Goal: Information Seeking & Learning: Learn about a topic

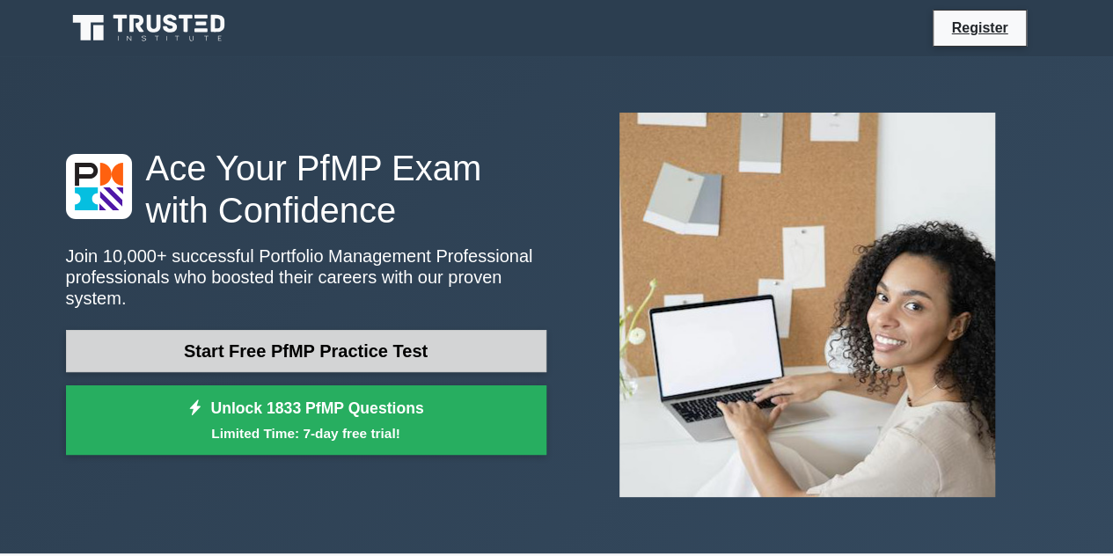
click at [333, 344] on link "Start Free PfMP Practice Test" at bounding box center [306, 351] width 481 height 42
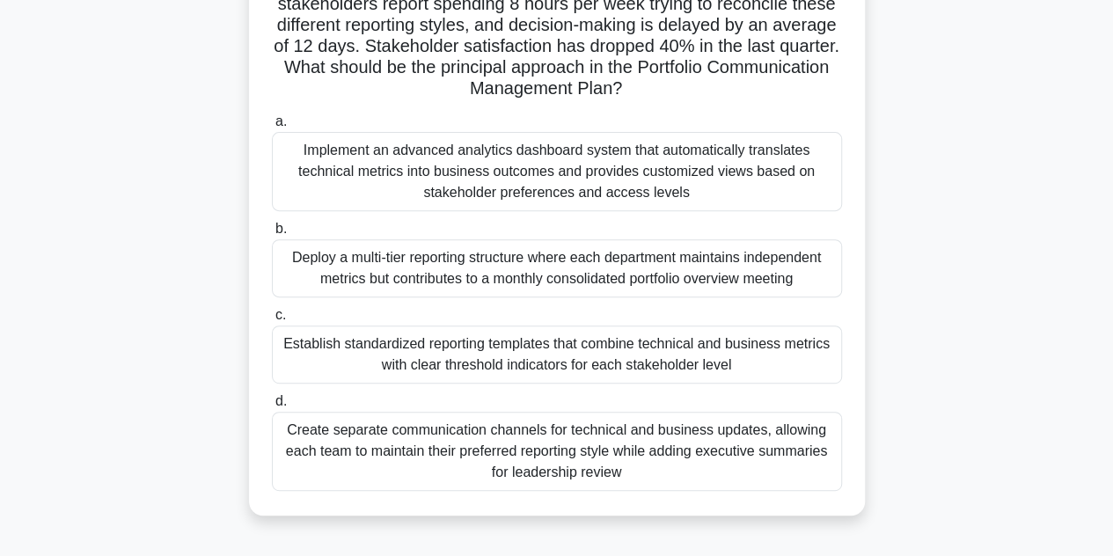
scroll to position [220, 0]
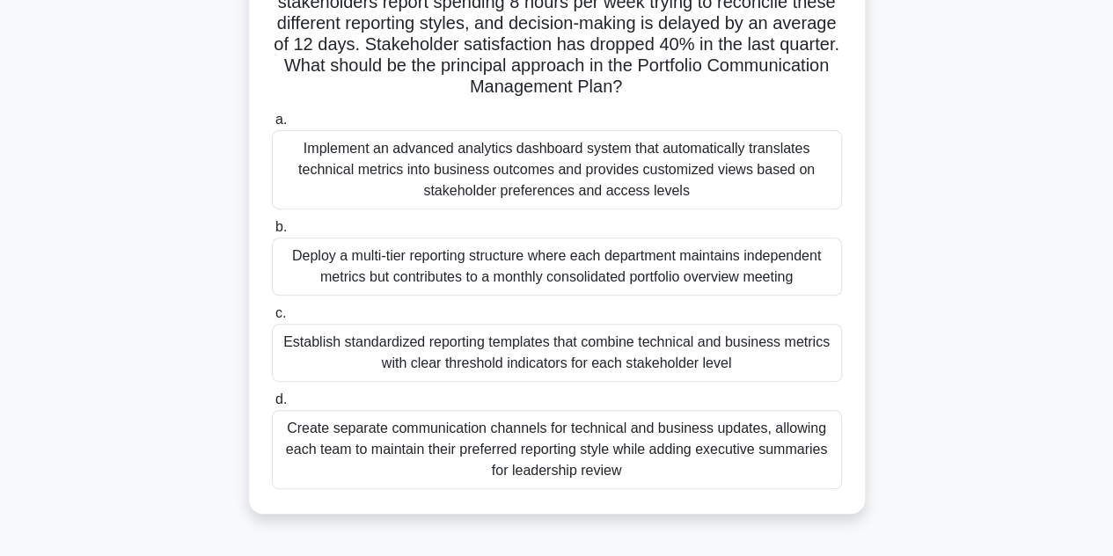
click at [405, 355] on div "Establish standardized reporting templates that combine technical and business …" at bounding box center [557, 353] width 570 height 58
click at [272, 319] on input "c. Establish standardized reporting templates that combine technical and busine…" at bounding box center [272, 313] width 0 height 11
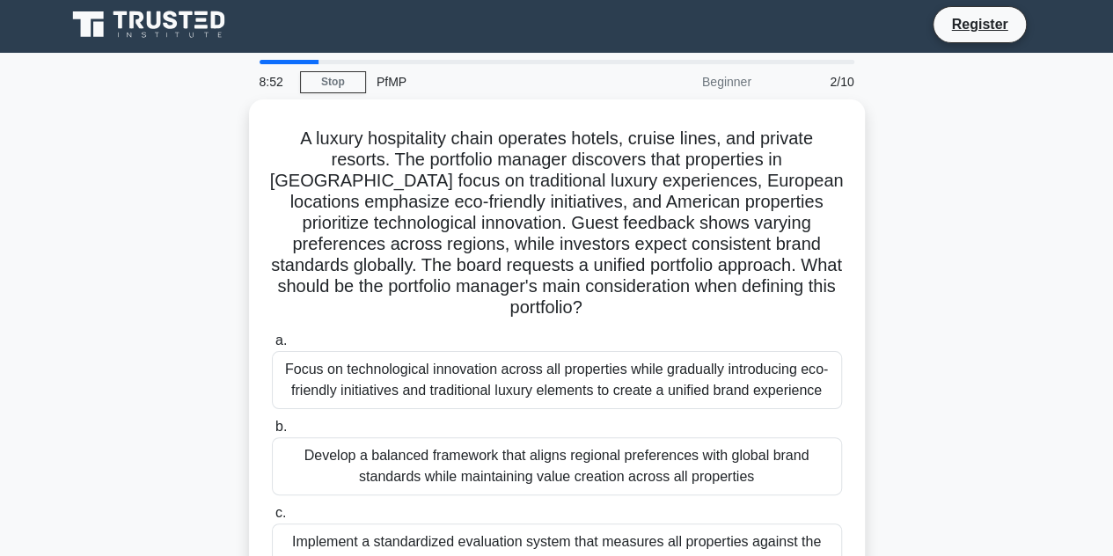
scroll to position [0, 0]
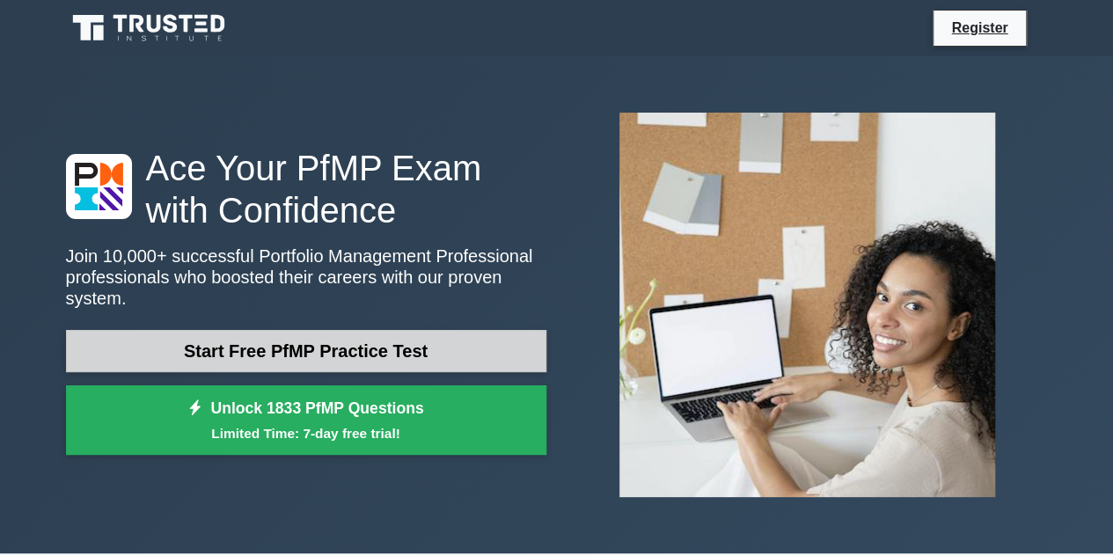
click at [359, 337] on link "Start Free PfMP Practice Test" at bounding box center [306, 351] width 481 height 42
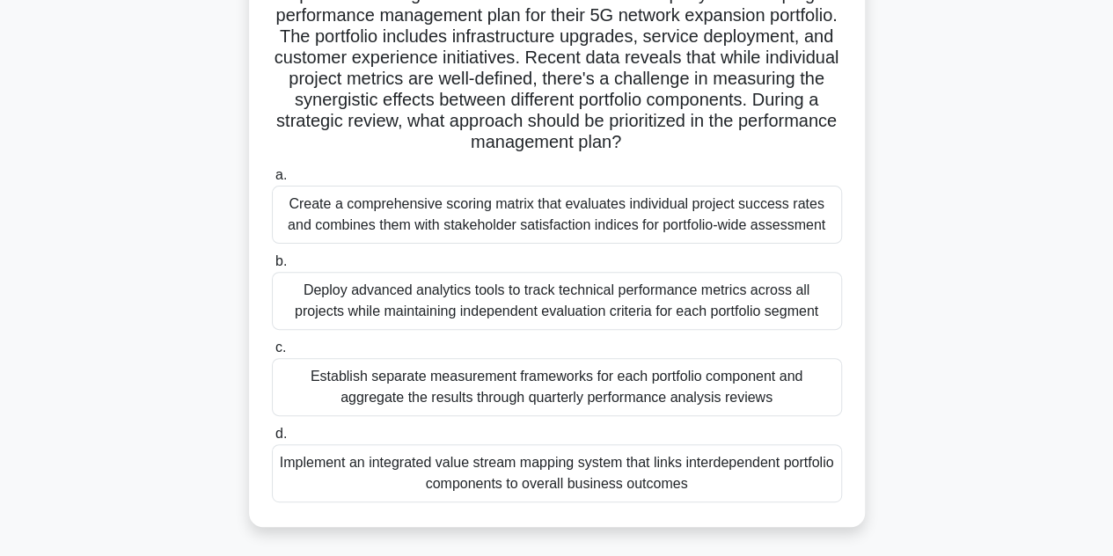
scroll to position [147, 0]
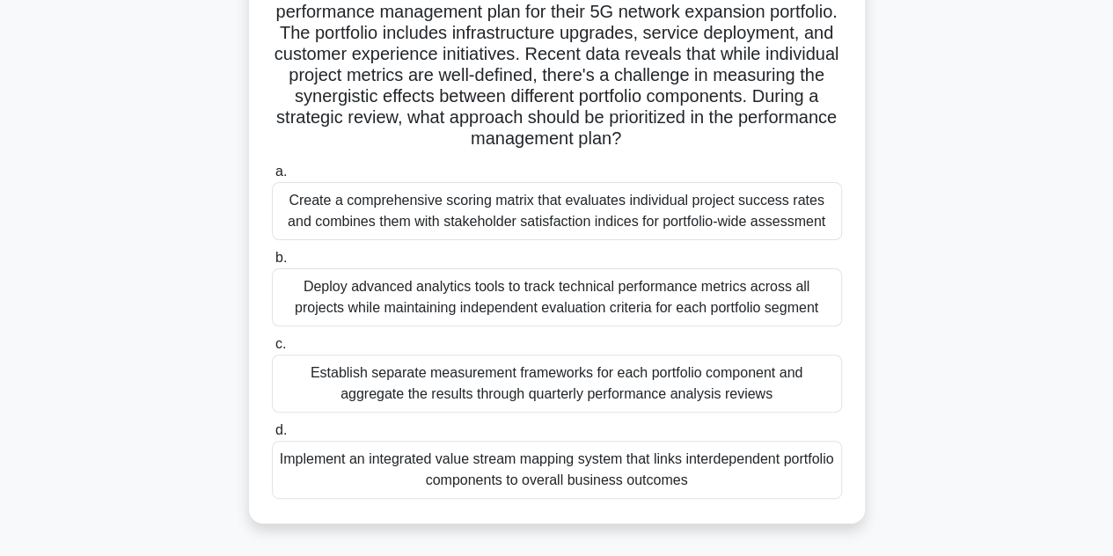
click at [553, 486] on div "Implement an integrated value stream mapping system that links interdependent p…" at bounding box center [557, 470] width 570 height 58
click at [272, 437] on input "d. Implement an integrated value stream mapping system that links interdependen…" at bounding box center [272, 430] width 0 height 11
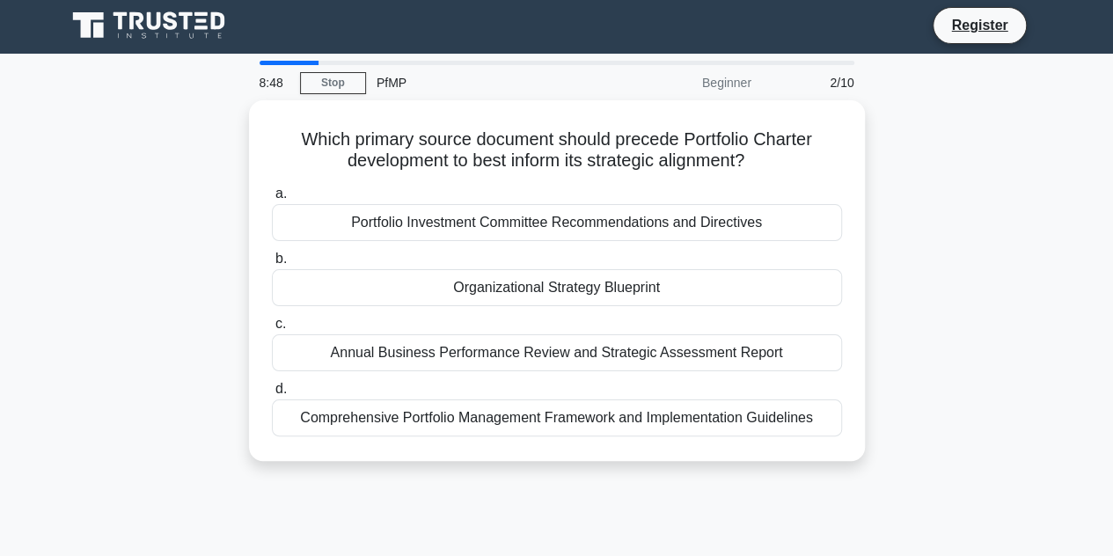
scroll to position [0, 0]
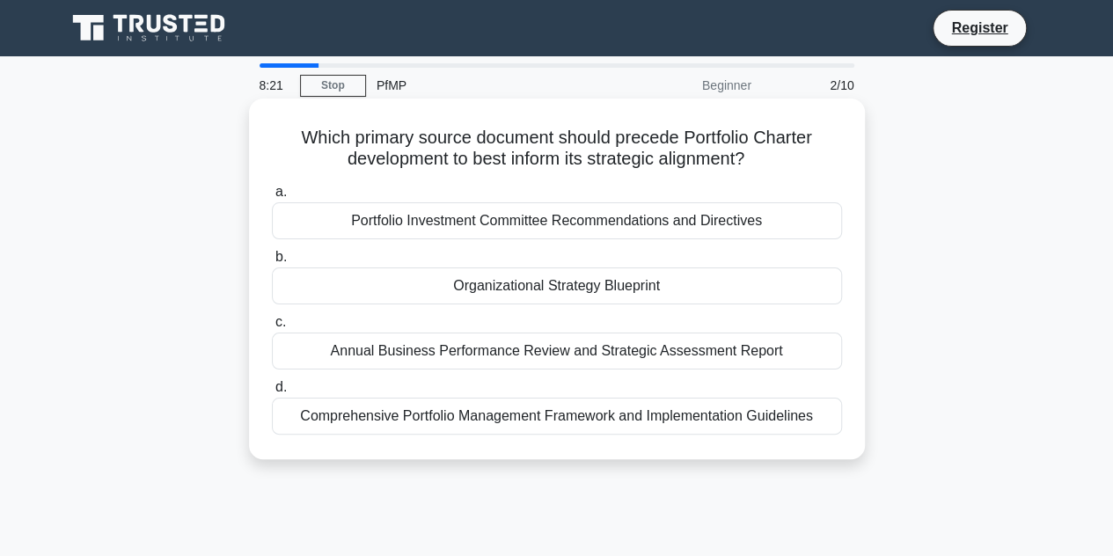
click at [563, 411] on div "Comprehensive Portfolio Management Framework and Implementation Guidelines" at bounding box center [557, 416] width 570 height 37
click at [272, 393] on input "d. Comprehensive Portfolio Management Framework and Implementation Guidelines" at bounding box center [272, 387] width 0 height 11
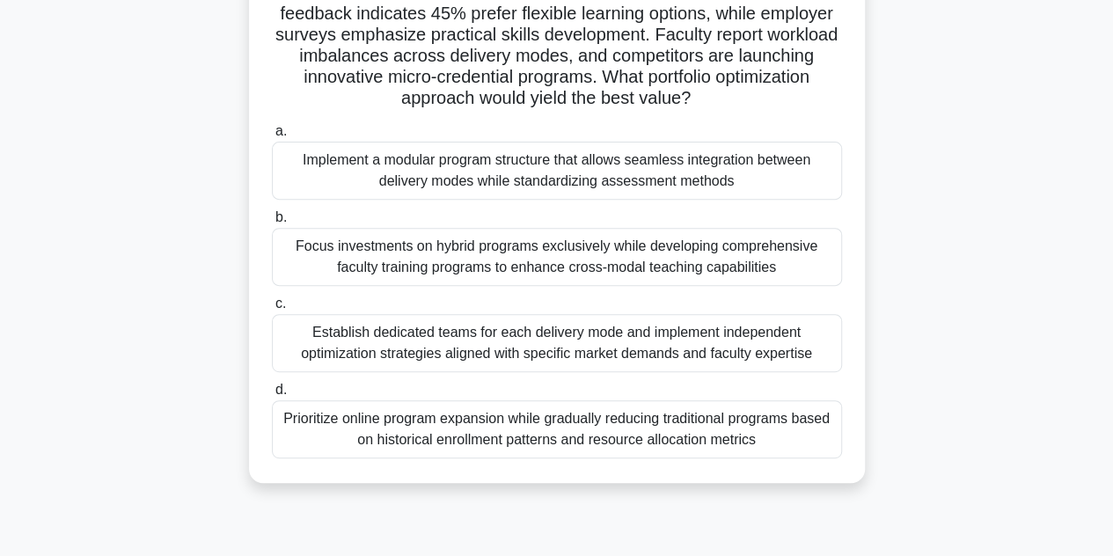
scroll to position [231, 0]
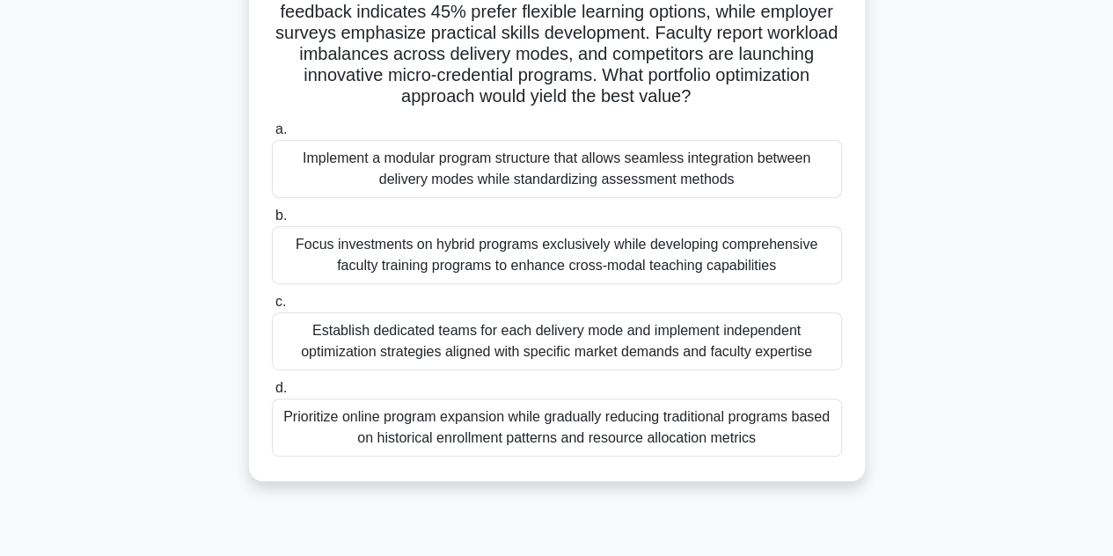
click at [603, 425] on div "Prioritize online program expansion while gradually reducing traditional progra…" at bounding box center [557, 428] width 570 height 58
click at [272, 394] on input "d. Prioritize online program expansion while gradually reducing traditional pro…" at bounding box center [272, 388] width 0 height 11
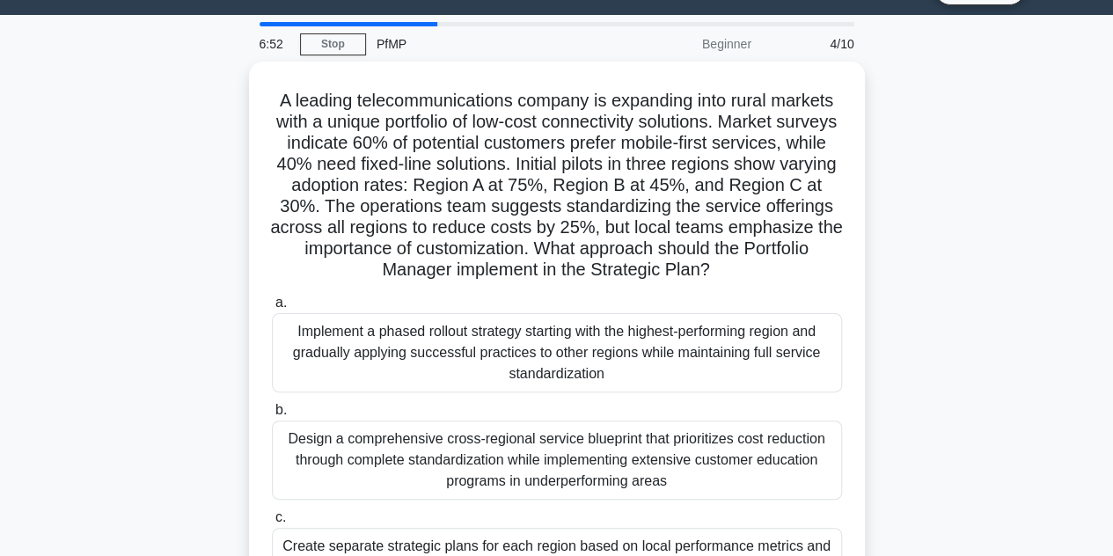
scroll to position [46, 0]
